Goal: Task Accomplishment & Management: Manage account settings

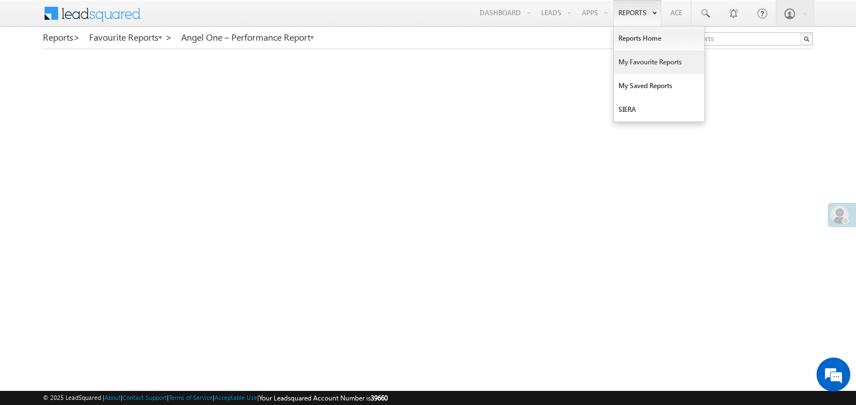
click at [634, 65] on link "My Favourite Reports" at bounding box center [659, 62] width 90 height 24
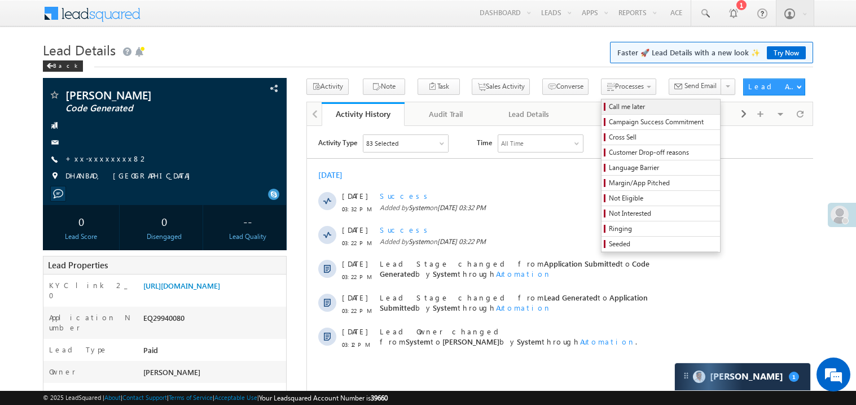
click at [609, 107] on span "Call me later" at bounding box center [662, 107] width 107 height 10
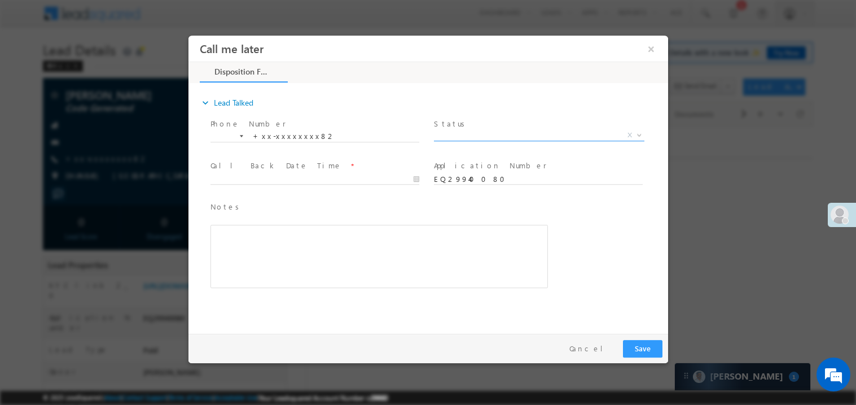
click at [462, 134] on span "X" at bounding box center [539, 134] width 211 height 11
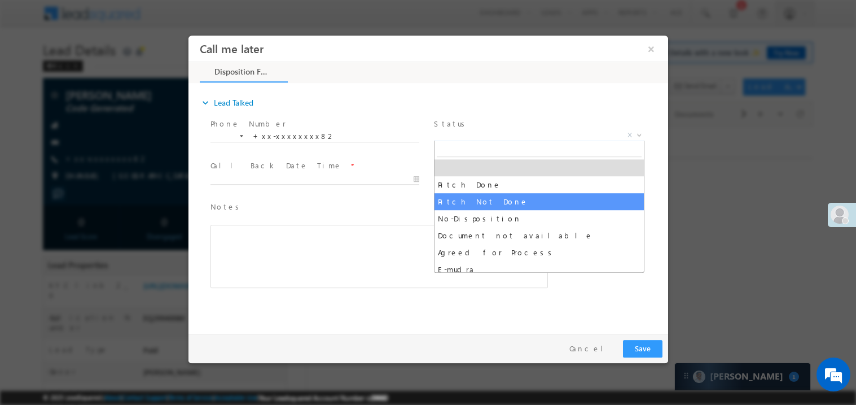
select select "Pitch Not Done"
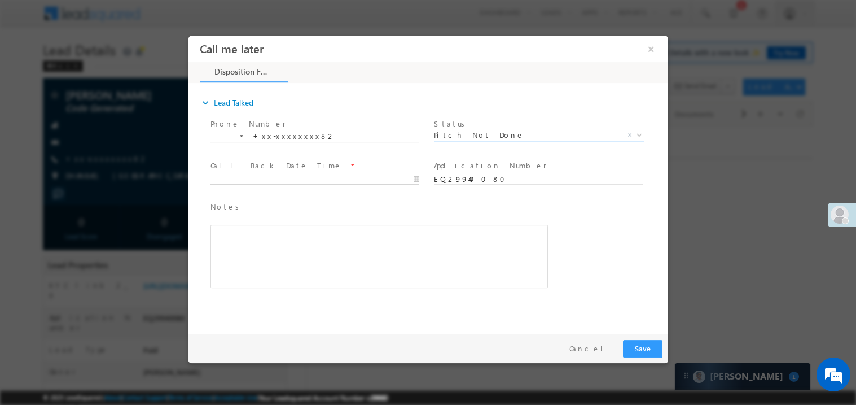
click at [241, 176] on body "Call me later ×" at bounding box center [428, 181] width 480 height 293
type input "10/03/25 3:35 PM"
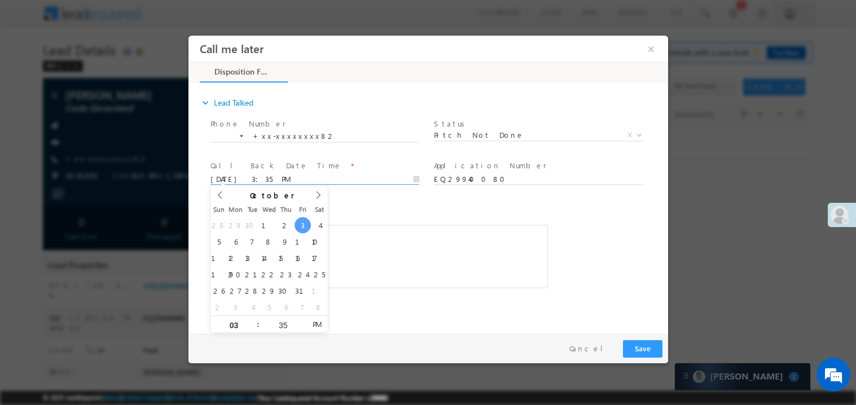
click at [368, 238] on div "Rich Text Editor, 40788eee-0fb2-11ec-a811-0adc8a9d82c2__tab1__section1__Notes__…" at bounding box center [379, 255] width 338 height 63
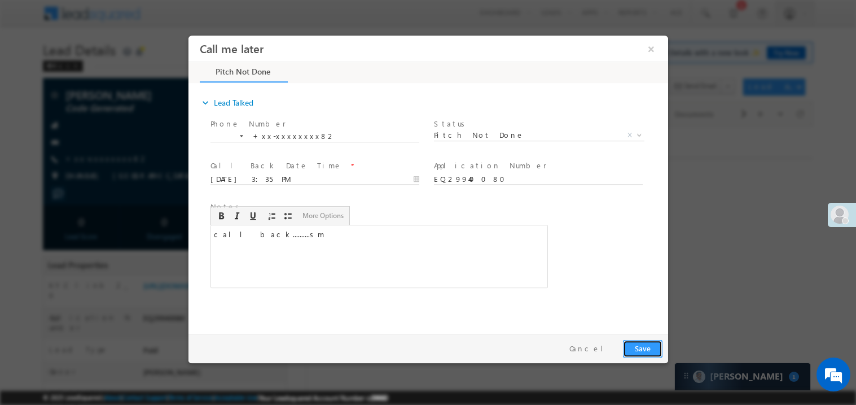
click at [644, 344] on button "Save" at bounding box center [643, 347] width 40 height 17
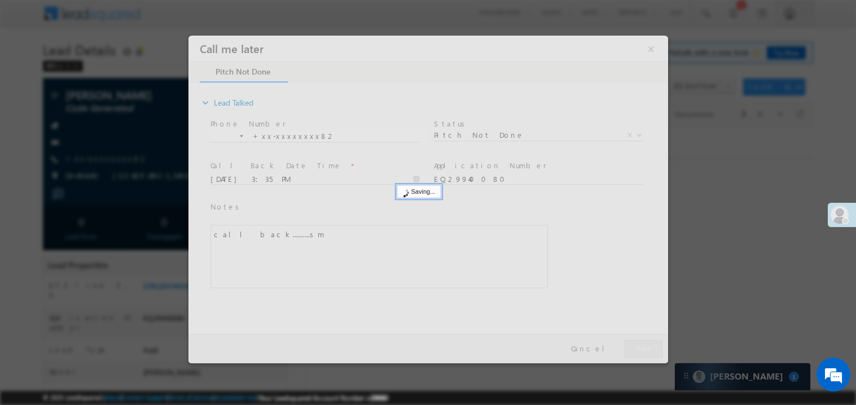
click at [644, 344] on div at bounding box center [428, 198] width 480 height 327
click at [156, 153] on div at bounding box center [428, 202] width 856 height 405
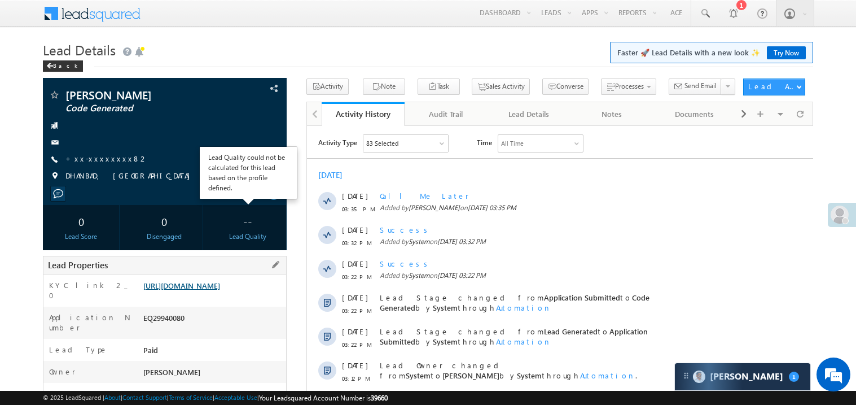
click at [218, 290] on link "https://angelbroking1-pk3em7sa.customui-test.leadsquared.com?leadId=1c318822-48…" at bounding box center [181, 286] width 77 height 10
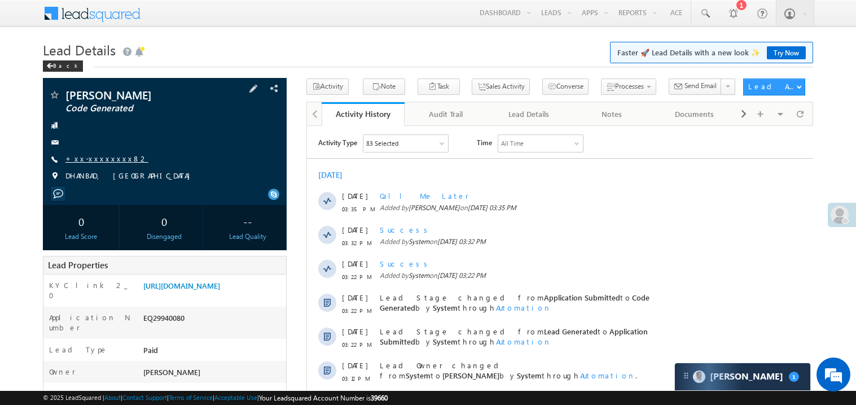
click at [100, 161] on link "+xx-xxxxxxxx82" at bounding box center [106, 159] width 83 height 10
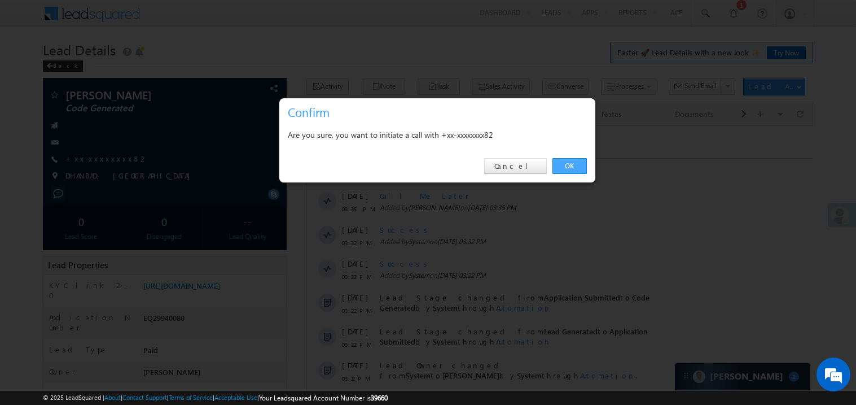
click at [574, 168] on link "OK" at bounding box center [570, 166] width 34 height 16
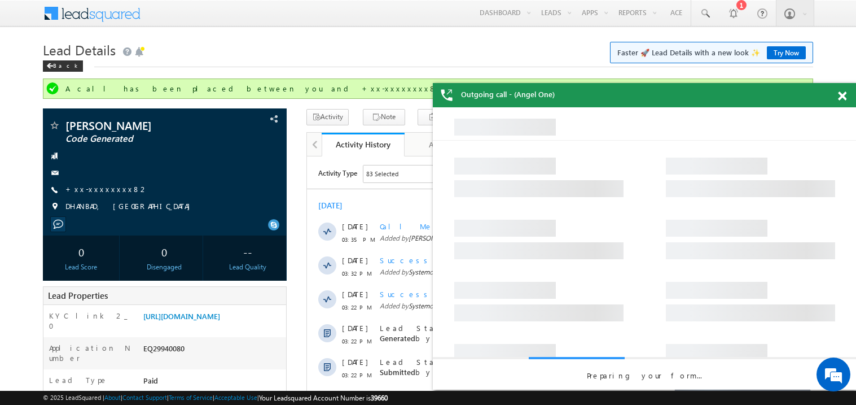
click at [838, 95] on span at bounding box center [842, 96] width 8 height 10
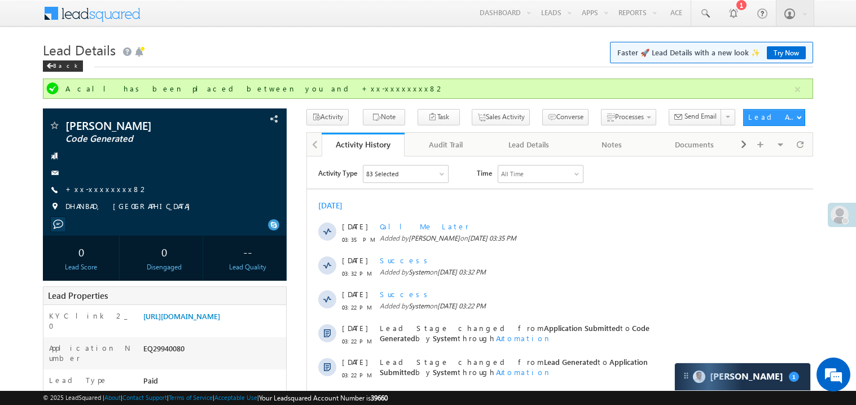
click at [410, 202] on div "Today" at bounding box center [560, 205] width 506 height 10
click at [107, 189] on link "+xx-xxxxxxxx82" at bounding box center [106, 189] width 83 height 10
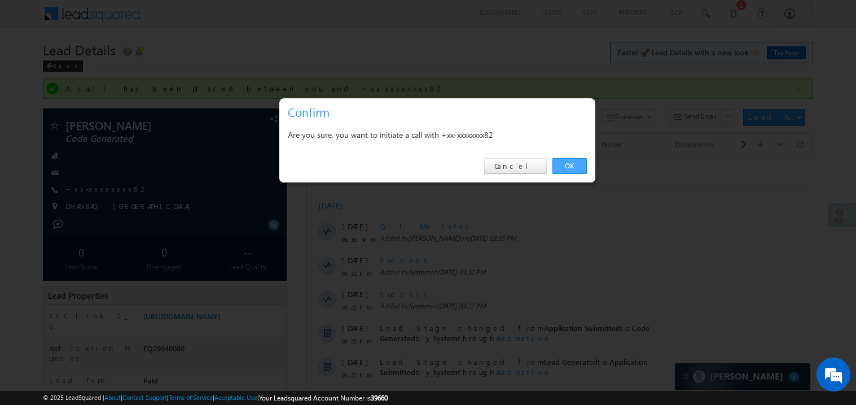
click at [570, 165] on link "OK" at bounding box center [570, 166] width 34 height 16
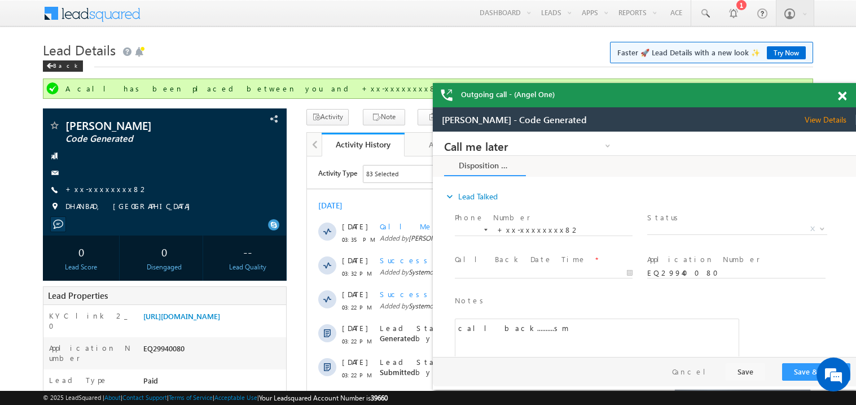
click at [847, 96] on div at bounding box center [848, 94] width 15 height 22
click at [844, 95] on span at bounding box center [842, 96] width 8 height 10
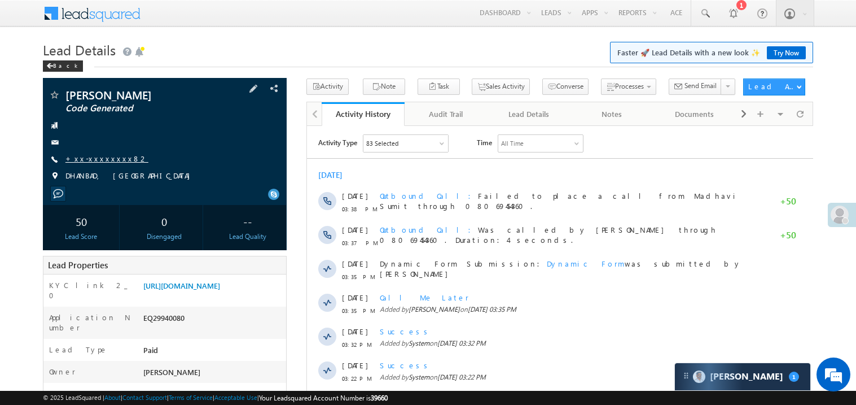
click at [105, 157] on link "+xx-xxxxxxxx82" at bounding box center [106, 159] width 83 height 10
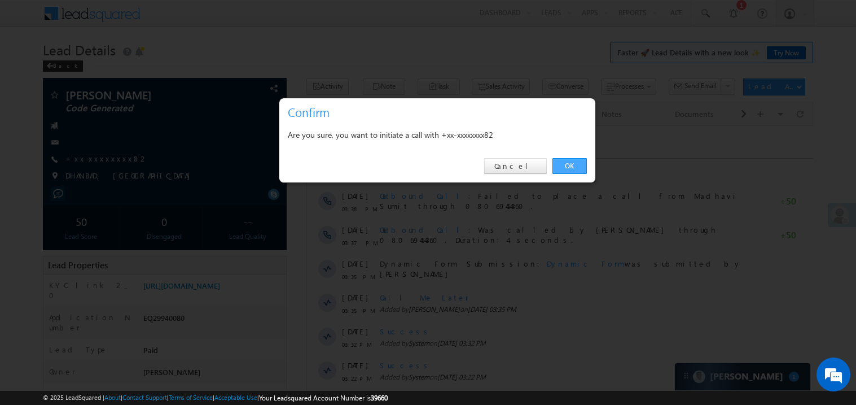
click at [573, 158] on link "OK" at bounding box center [570, 166] width 34 height 16
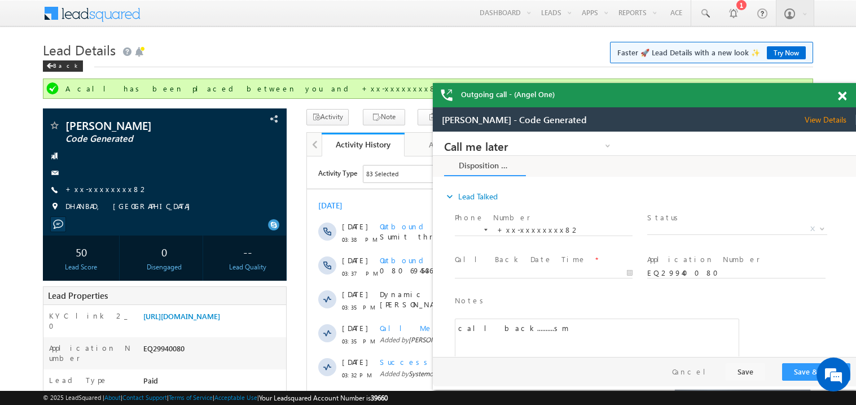
click at [844, 93] on span at bounding box center [842, 96] width 8 height 10
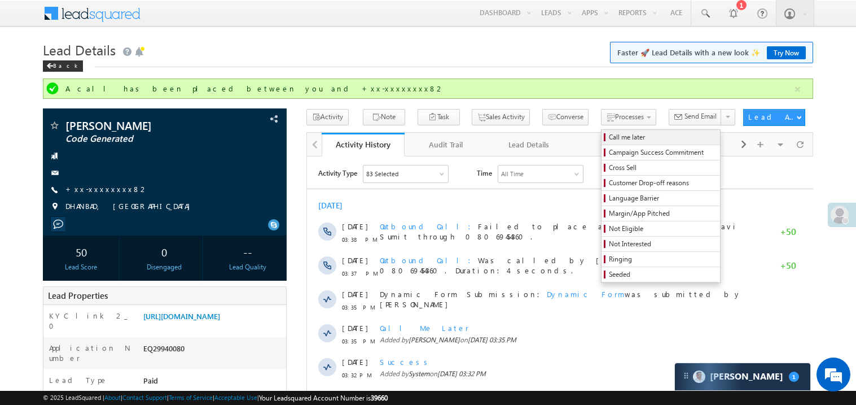
click at [609, 135] on span "Call me later" at bounding box center [662, 137] width 107 height 10
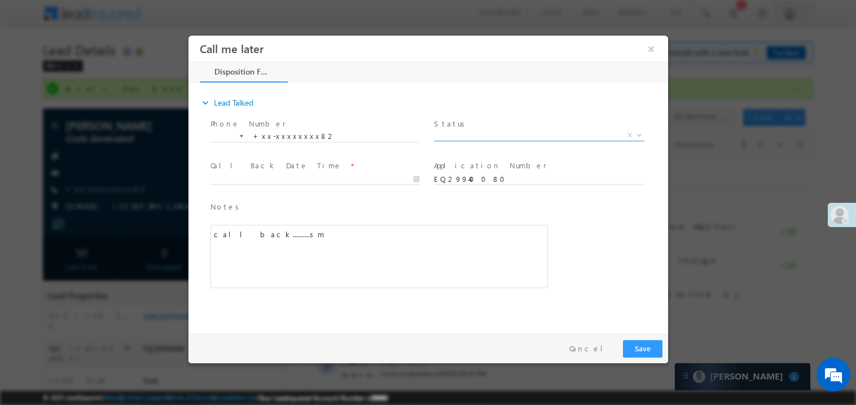
click at [465, 130] on span "X" at bounding box center [539, 134] width 211 height 11
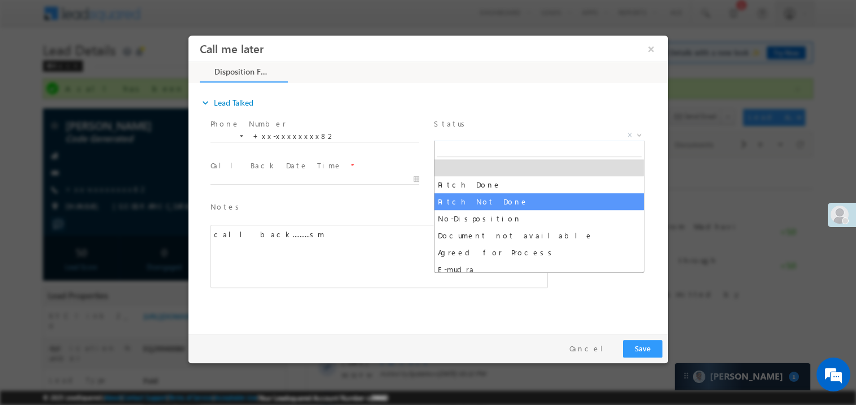
select select "Pitch Not Done"
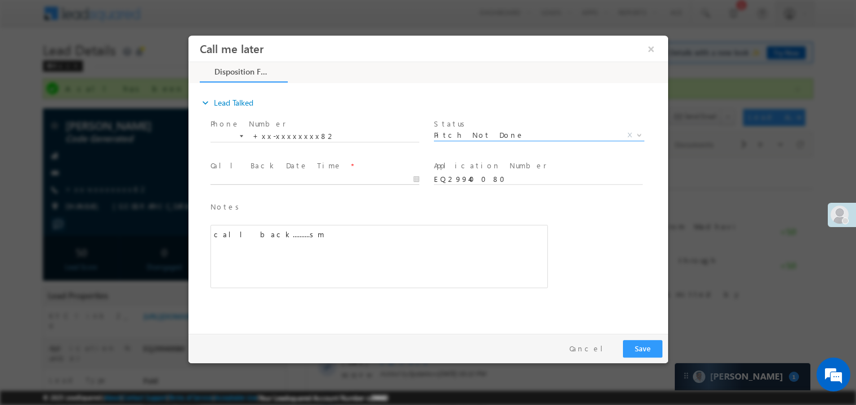
click at [271, 178] on body "Call me later ×" at bounding box center [428, 181] width 480 height 293
type input "10/03/25 3:39 PM"
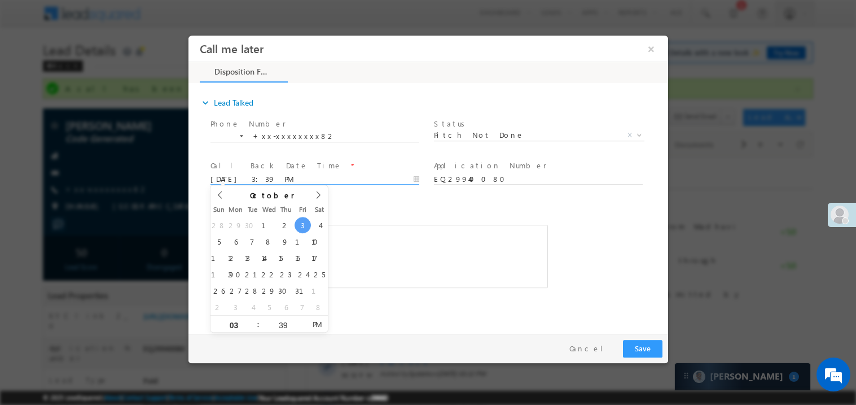
click at [397, 279] on div "call back..........sm" at bounding box center [379, 255] width 338 height 63
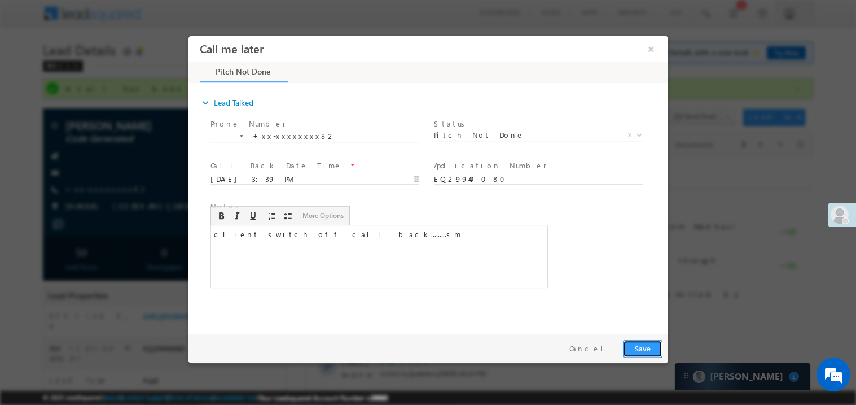
click at [637, 344] on button "Save" at bounding box center [643, 347] width 40 height 17
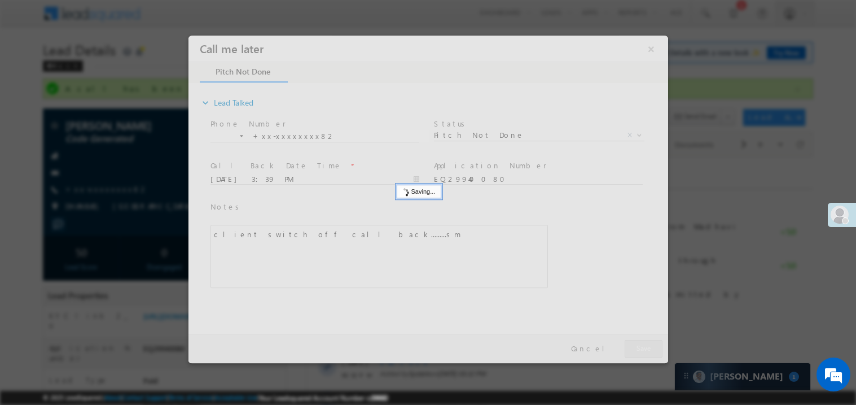
click at [637, 344] on div at bounding box center [428, 198] width 480 height 327
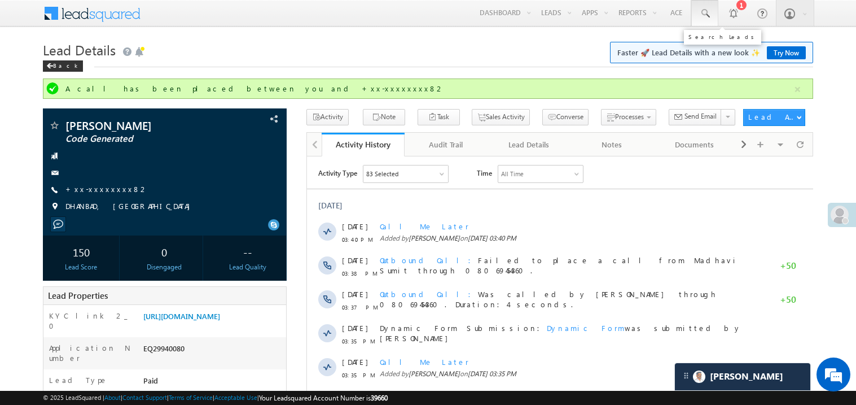
click at [704, 11] on span at bounding box center [704, 13] width 11 height 11
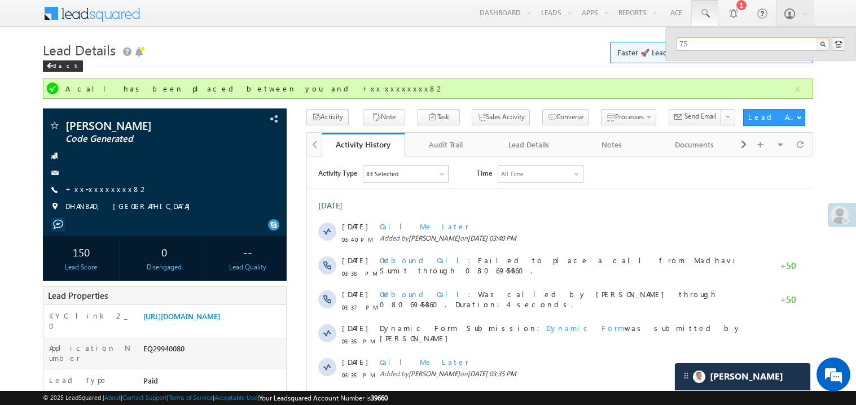
type input "7"
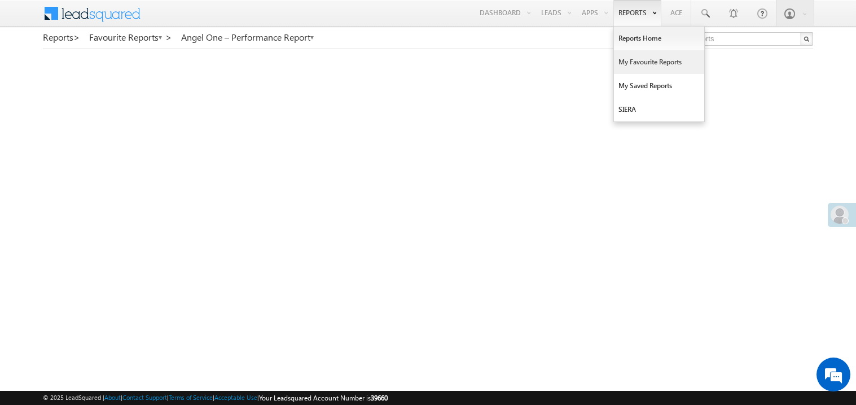
click at [635, 60] on link "My Favourite Reports" at bounding box center [659, 62] width 90 height 24
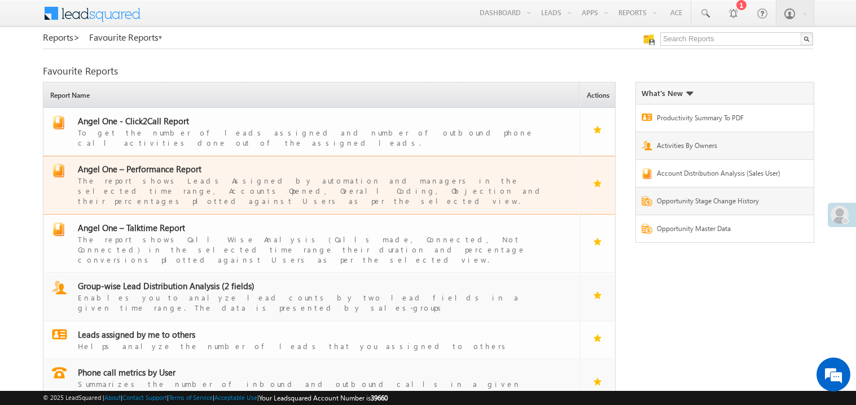
click at [171, 163] on span "Angel One – Performance Report" at bounding box center [140, 168] width 124 height 11
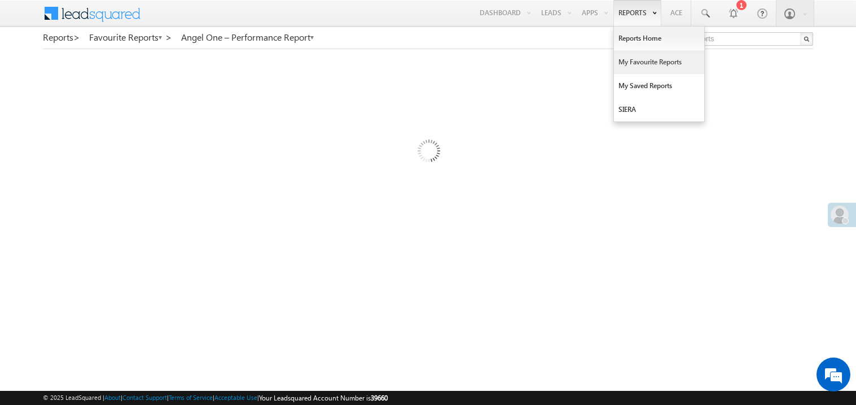
click at [640, 59] on link "My Favourite Reports" at bounding box center [659, 62] width 90 height 24
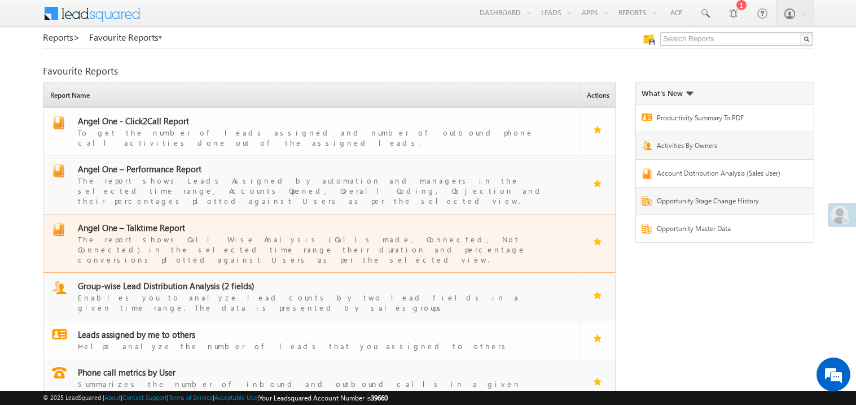
click at [147, 222] on span "Angel One – Talktime Report" at bounding box center [131, 227] width 107 height 11
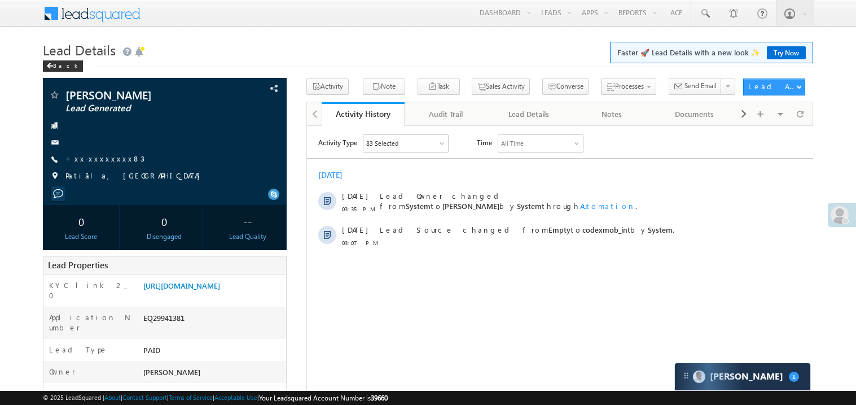
click at [95, 158] on link "+xx-xxxxxxxx83" at bounding box center [104, 159] width 79 height 10
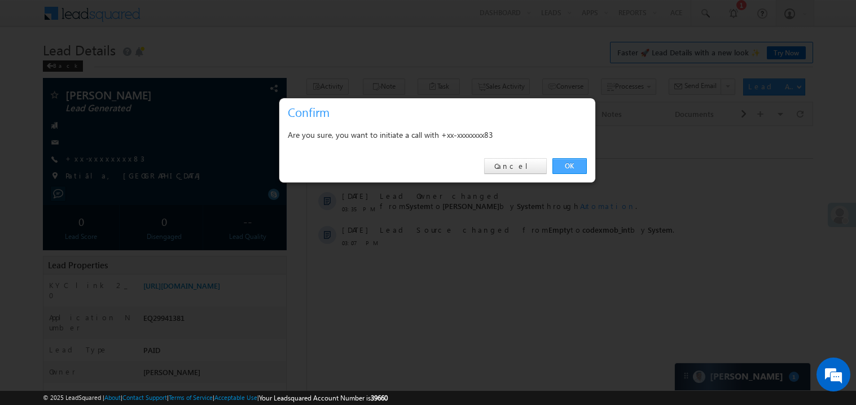
click at [561, 162] on link "OK" at bounding box center [570, 166] width 34 height 16
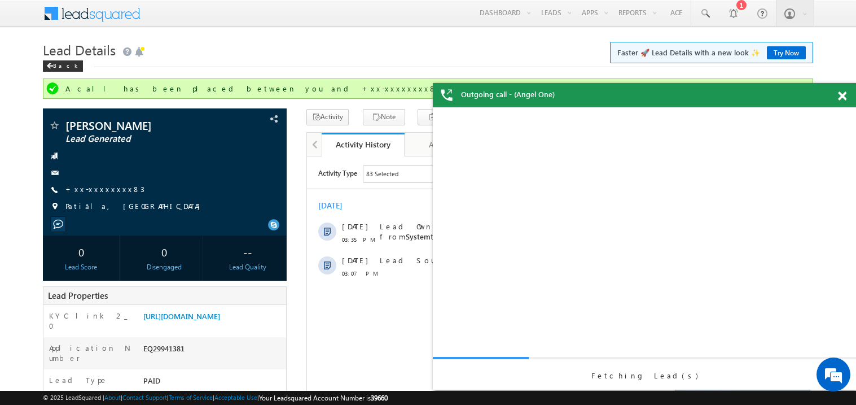
click at [846, 94] on span at bounding box center [842, 96] width 8 height 10
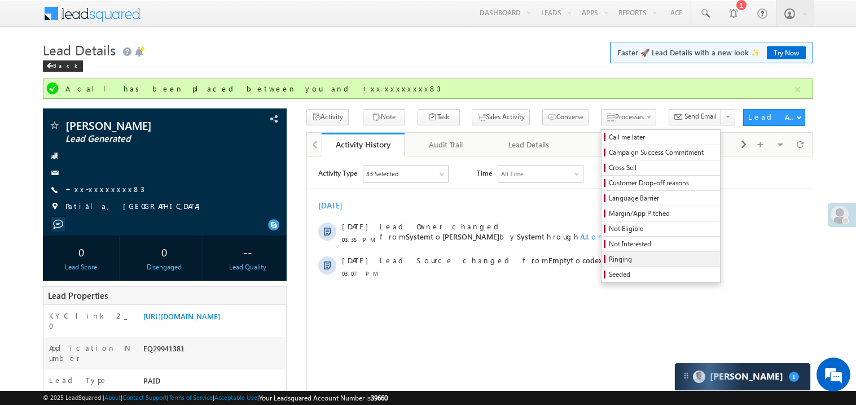
click at [631, 259] on span "Ringing" at bounding box center [662, 259] width 107 height 10
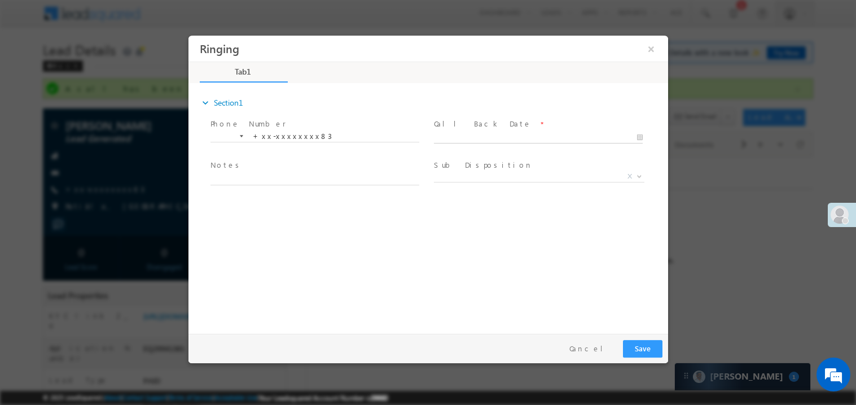
click at [474, 134] on body "Ringing ×" at bounding box center [428, 181] width 480 height 293
type input "10/03/25 3:42 PM"
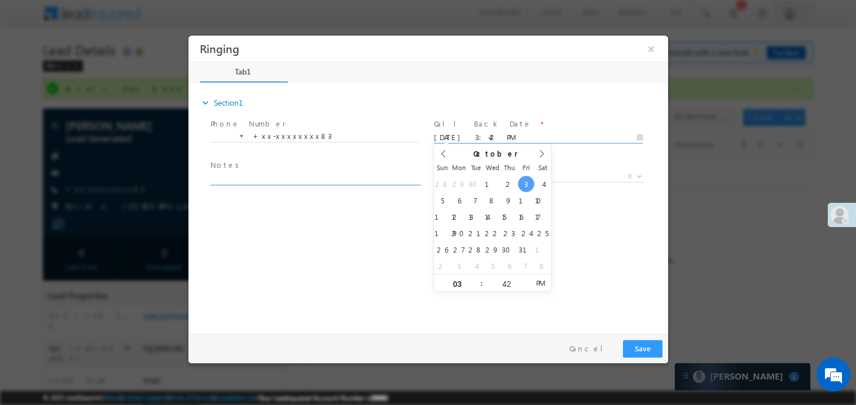
click at [239, 176] on textarea at bounding box center [314, 178] width 209 height 13
type textarea "ring"
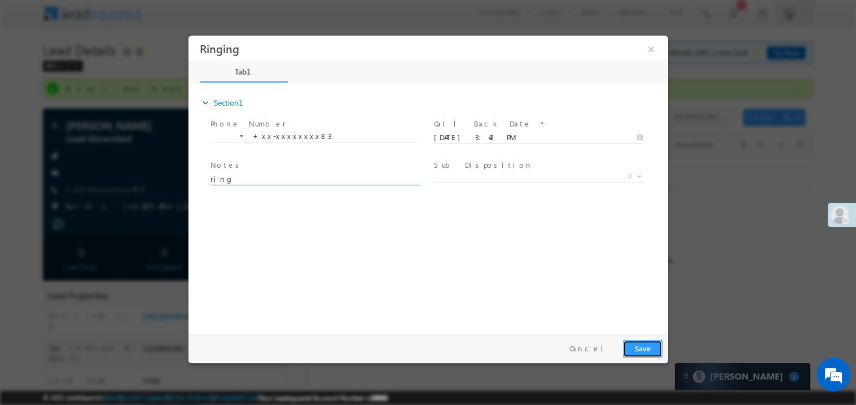
click at [647, 352] on button "Save" at bounding box center [643, 347] width 40 height 17
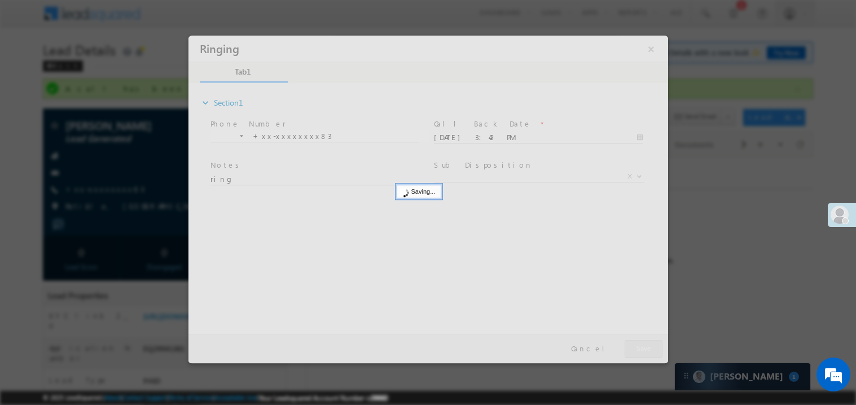
click at [647, 352] on div at bounding box center [428, 198] width 480 height 327
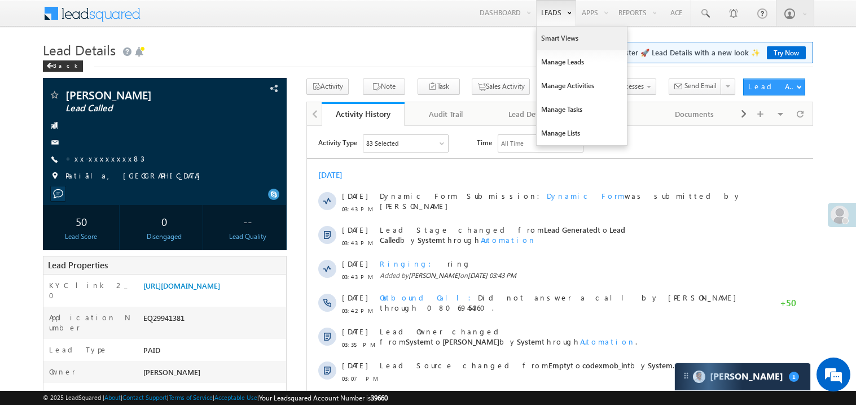
click at [542, 42] on link "Smart Views" at bounding box center [582, 39] width 90 height 24
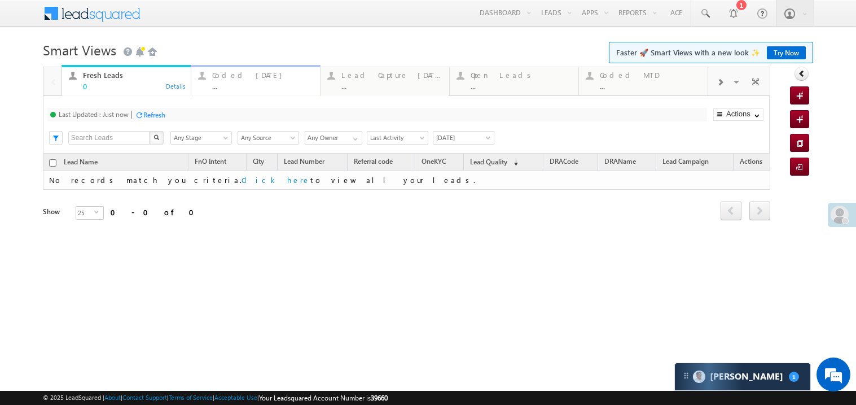
click at [260, 91] on link "Coded [DATE] ... Details" at bounding box center [256, 80] width 130 height 30
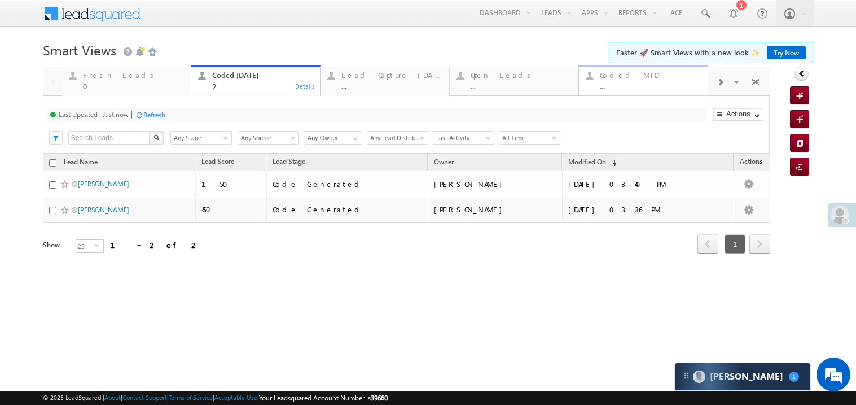
click at [629, 84] on div "..." at bounding box center [650, 86] width 101 height 8
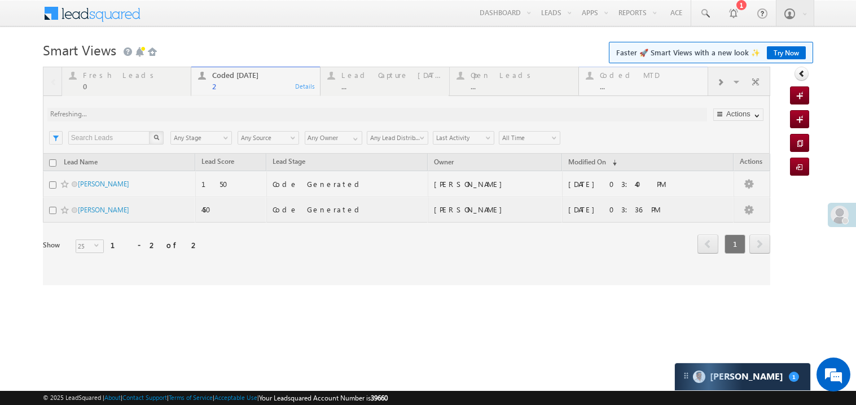
click at [629, 84] on div at bounding box center [407, 176] width 728 height 218
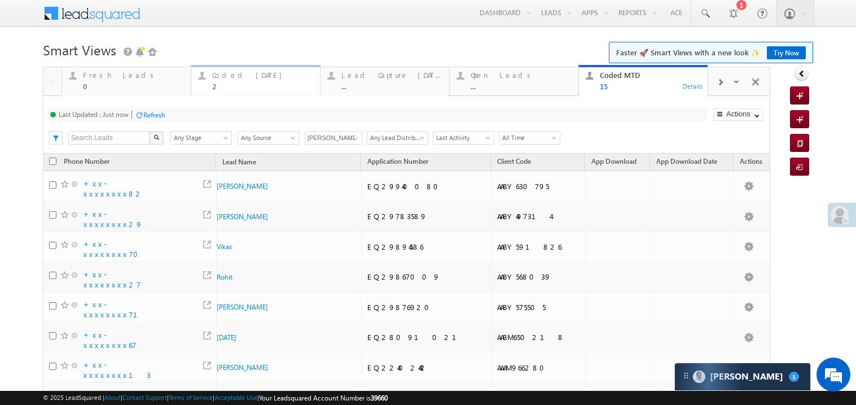
click at [247, 87] on div "2" at bounding box center [262, 86] width 101 height 8
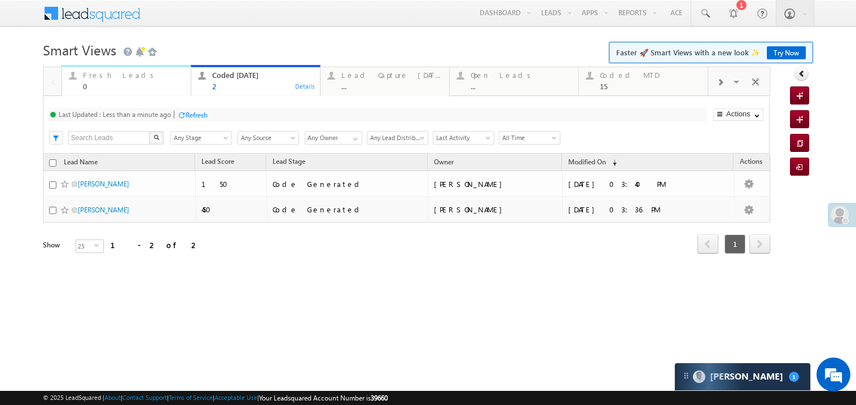
click at [120, 86] on div "0" at bounding box center [133, 86] width 101 height 8
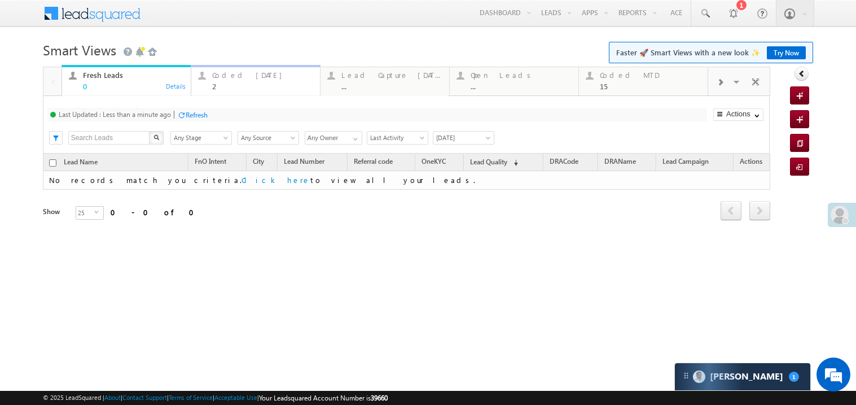
click at [259, 85] on div "2" at bounding box center [262, 86] width 101 height 8
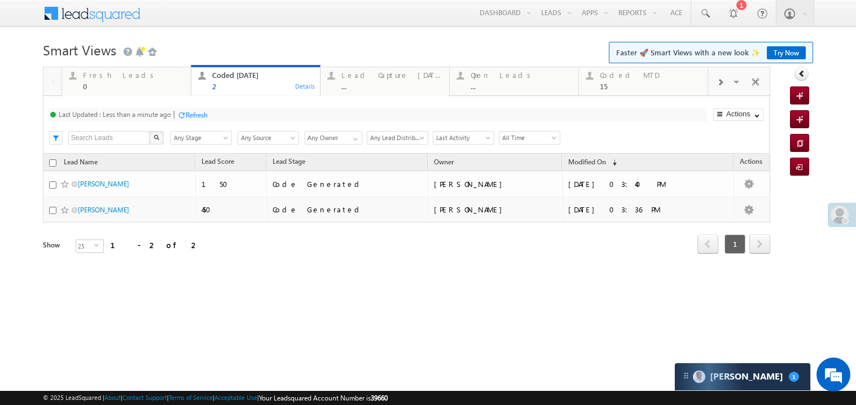
click at [259, 85] on div "2" at bounding box center [262, 86] width 101 height 8
click at [112, 85] on div "0" at bounding box center [133, 86] width 101 height 8
